Goal: Information Seeking & Learning: Learn about a topic

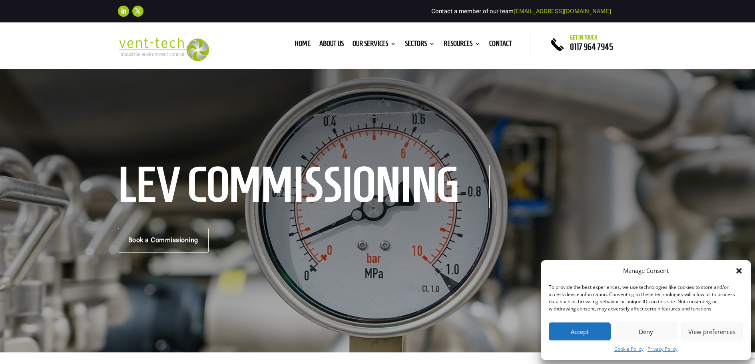
click at [580, 335] on button "Accept" at bounding box center [580, 332] width 62 height 18
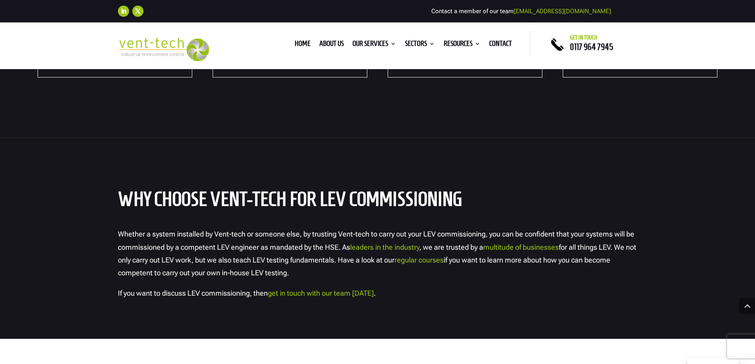
scroll to position [1279, 0]
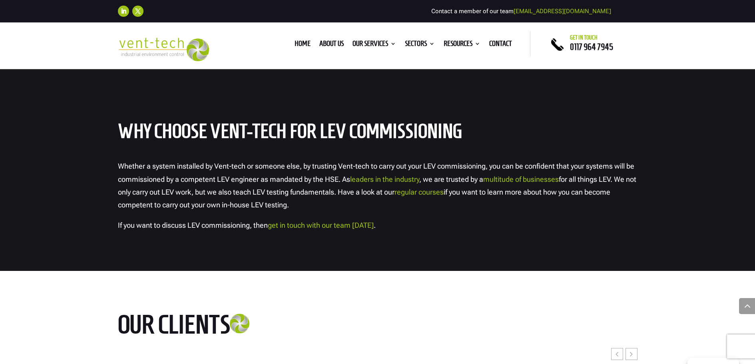
click at [438, 191] on span "regular courses" at bounding box center [419, 192] width 49 height 8
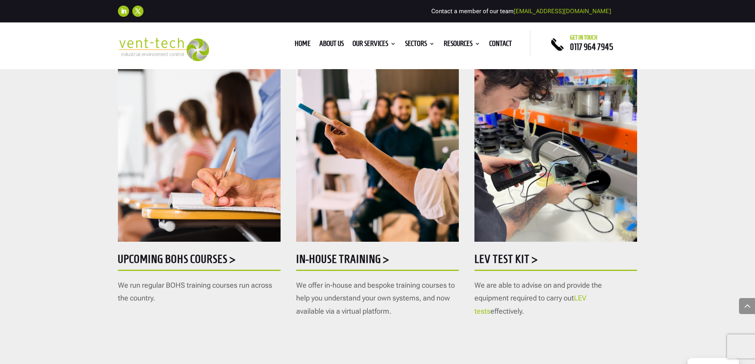
scroll to position [400, 0]
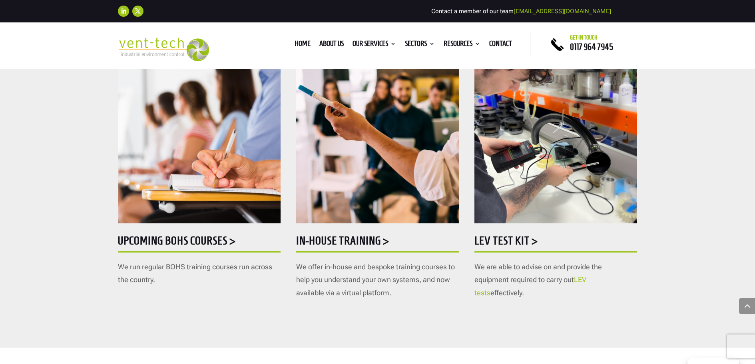
click at [200, 240] on h5 "Upcoming BOHS courses >" at bounding box center [199, 243] width 163 height 16
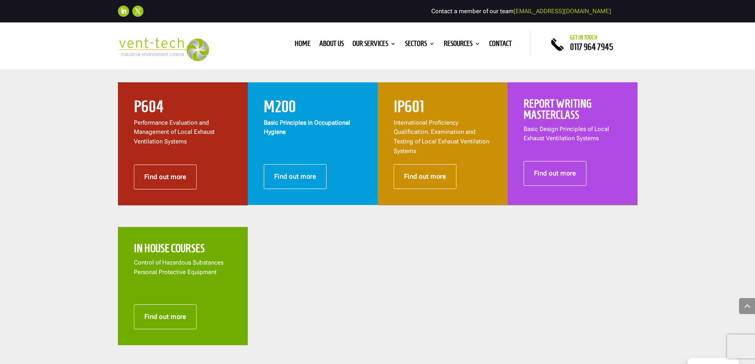
scroll to position [480, 0]
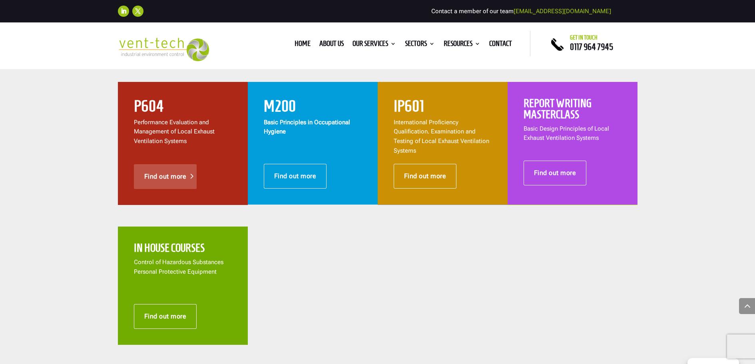
click at [152, 164] on link "Find out more" at bounding box center [165, 176] width 63 height 25
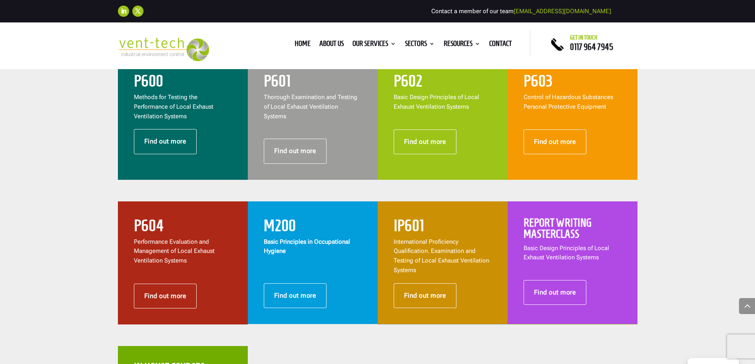
scroll to position [360, 0]
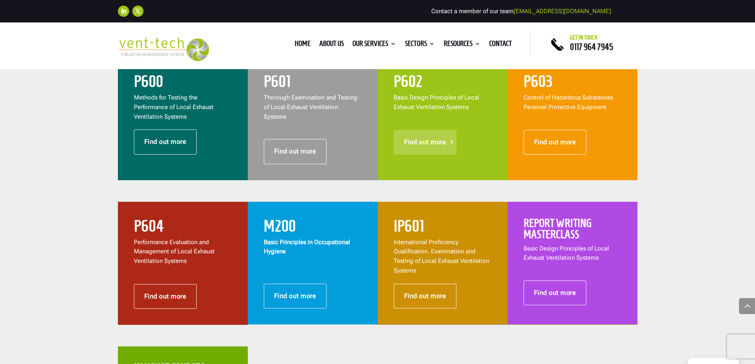
click at [423, 138] on link "Find out more" at bounding box center [425, 142] width 63 height 25
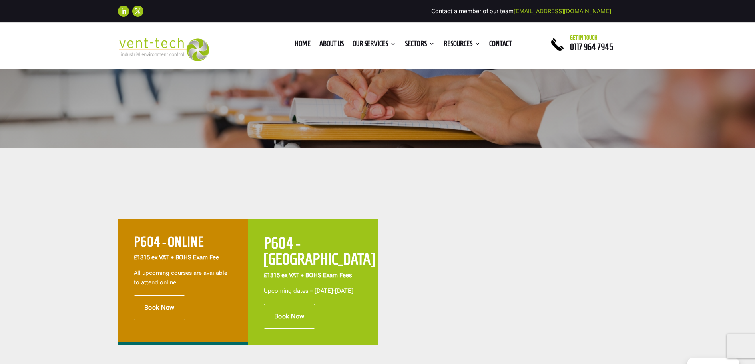
scroll to position [200, 0]
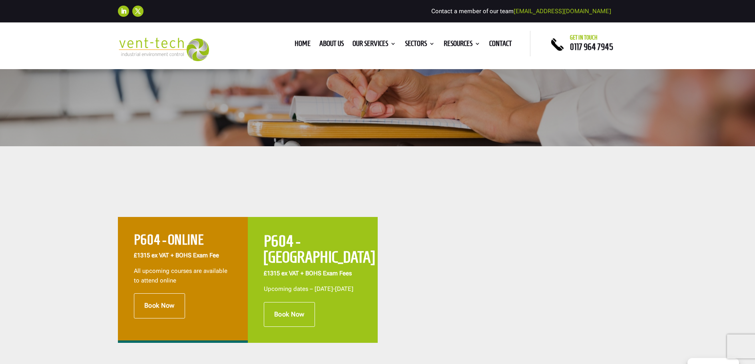
click at [184, 239] on h2 "P604 - ONLINE" at bounding box center [183, 242] width 98 height 18
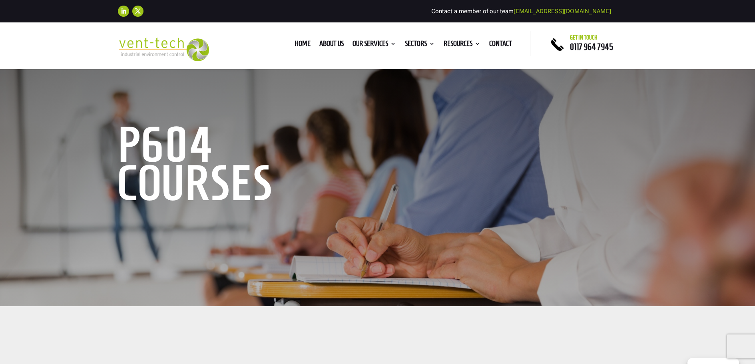
scroll to position [0, 0]
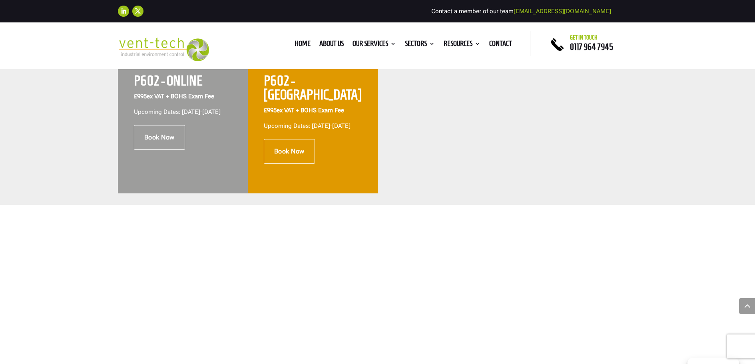
scroll to position [360, 0]
click at [176, 75] on h2 "P602 - ONLINE" at bounding box center [183, 82] width 98 height 18
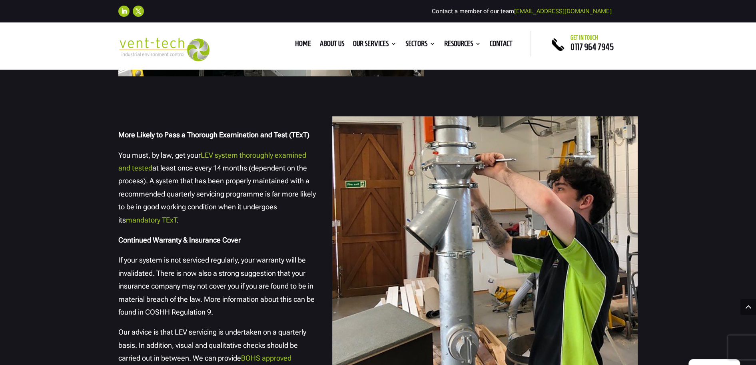
scroll to position [999, 0]
